Goal: Information Seeking & Learning: Get advice/opinions

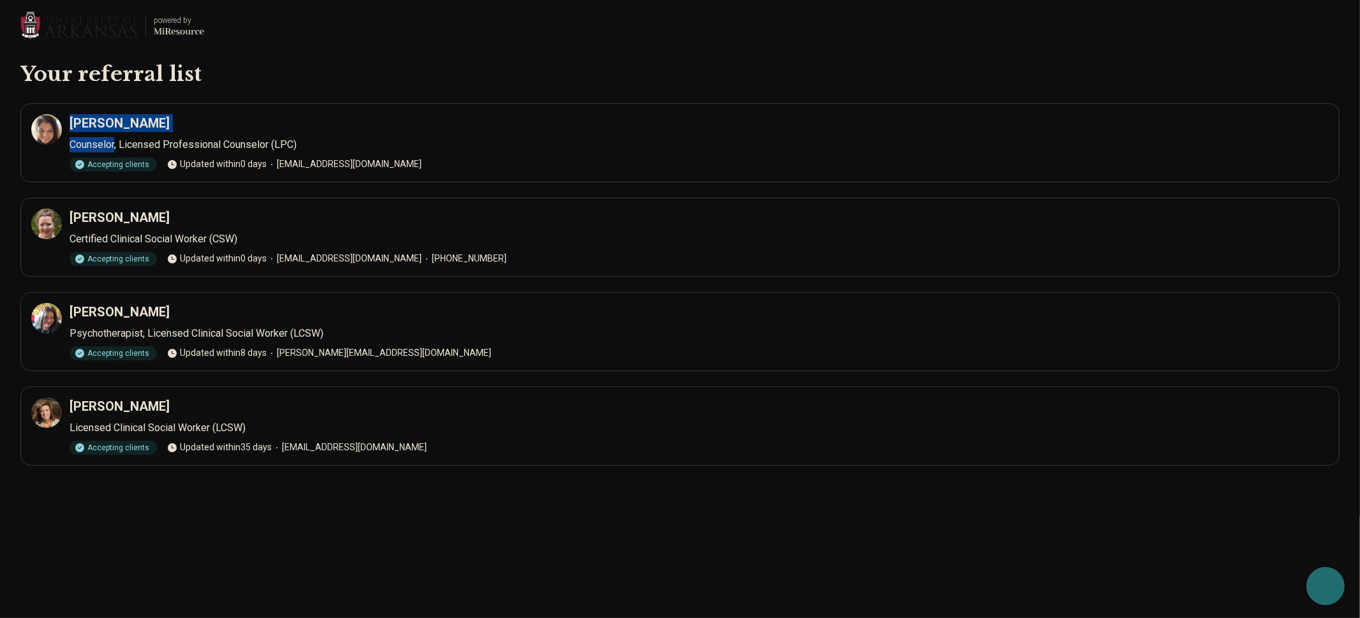
drag, startPoint x: 70, startPoint y: 122, endPoint x: 115, endPoint y: 147, distance: 51.9
click at [115, 147] on div "[PERSON_NAME] Counselor, Licensed Professional Counselor (LPC) Accepting client…" at bounding box center [680, 142] width 1298 height 57
drag, startPoint x: 71, startPoint y: 218, endPoint x: 156, endPoint y: 220, distance: 84.9
click at [156, 220] on div "[PERSON_NAME]" at bounding box center [699, 218] width 1259 height 18
copy h3 "[PERSON_NAME]"
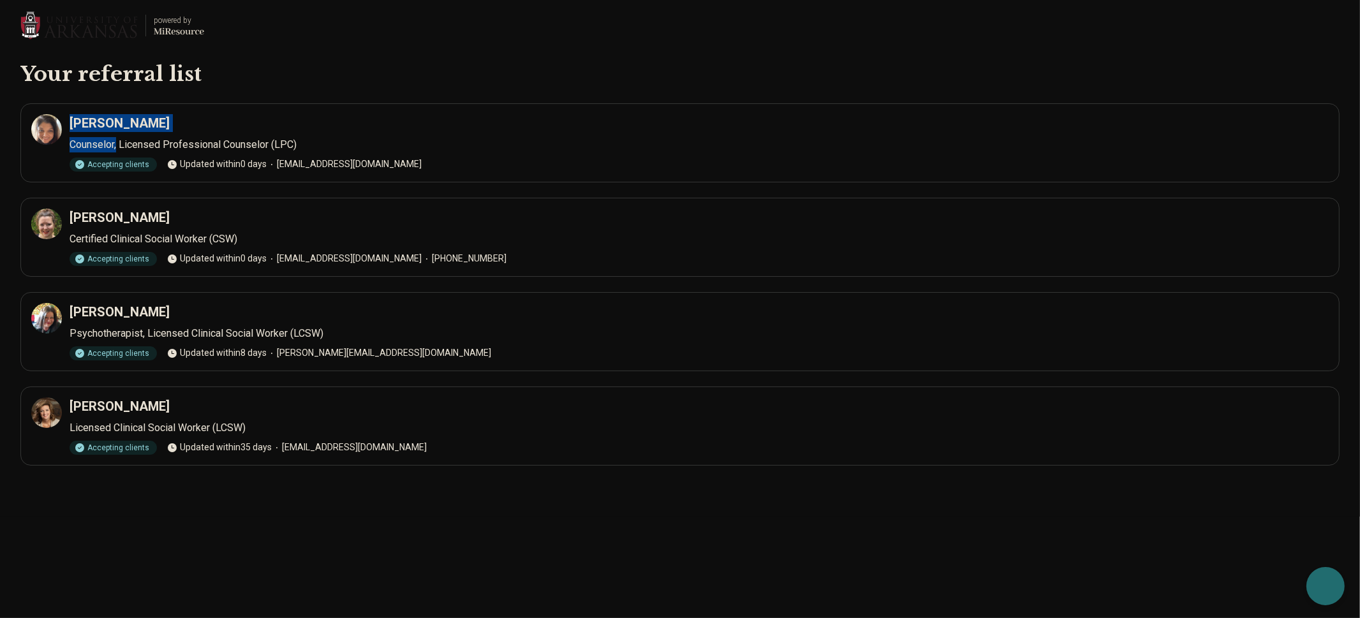
drag, startPoint x: 70, startPoint y: 123, endPoint x: 106, endPoint y: 145, distance: 42.3
click at [117, 141] on div "[PERSON_NAME] Counselor, Licensed Professional Counselor (LPC) Accepting client…" at bounding box center [680, 142] width 1298 height 57
drag, startPoint x: 71, startPoint y: 309, endPoint x: 142, endPoint y: 330, distance: 73.3
click at [142, 330] on div "[PERSON_NAME] Psychotherapist, Licensed Clinical Social Worker (LCSW) Accepting…" at bounding box center [680, 331] width 1298 height 57
click at [85, 394] on article "[PERSON_NAME] Licensed Clinical Social Worker (LCSW) Accepting clients Updated …" at bounding box center [679, 426] width 1319 height 79
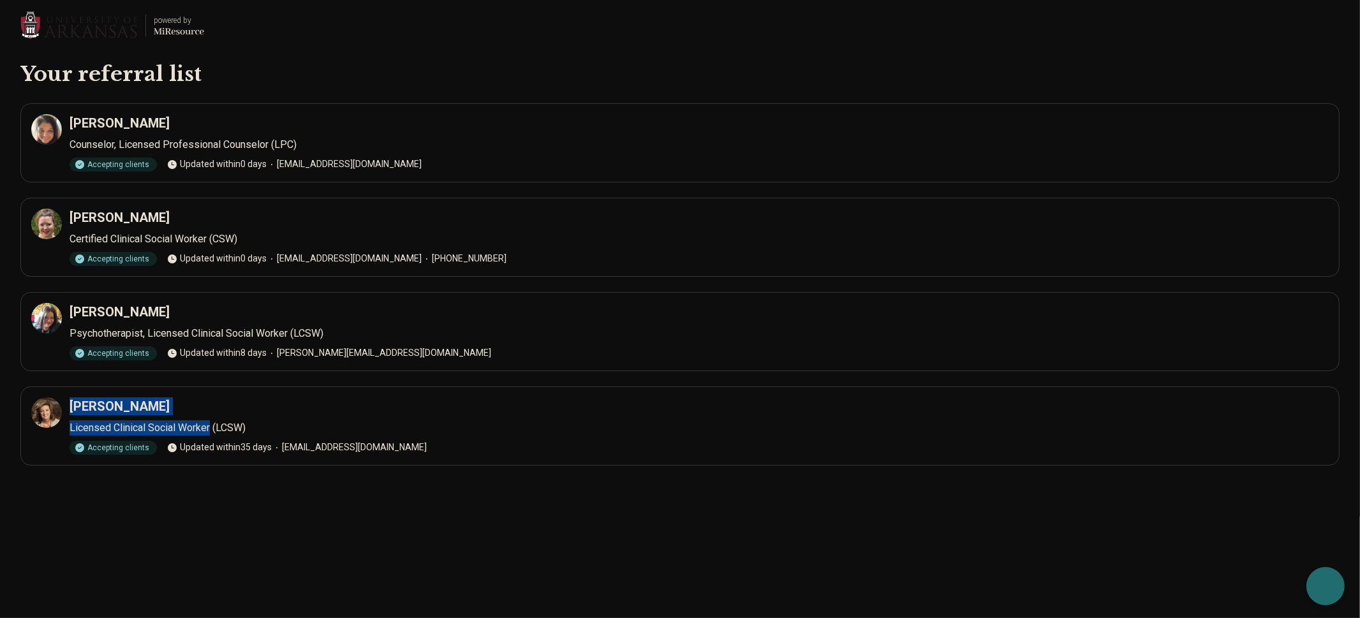
drag, startPoint x: 71, startPoint y: 403, endPoint x: 209, endPoint y: 424, distance: 138.7
click at [209, 424] on div "[PERSON_NAME] Licensed Clinical Social Worker (LCSW) Accepting clients Updated …" at bounding box center [680, 425] width 1298 height 57
